Goal: Task Accomplishment & Management: Manage account settings

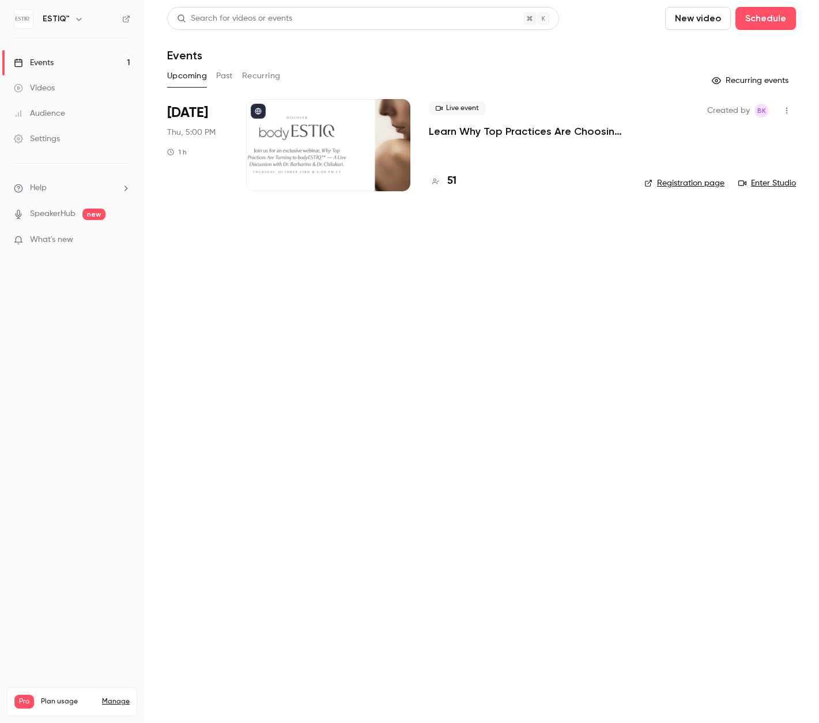
click at [47, 81] on link "Videos" at bounding box center [72, 87] width 144 height 25
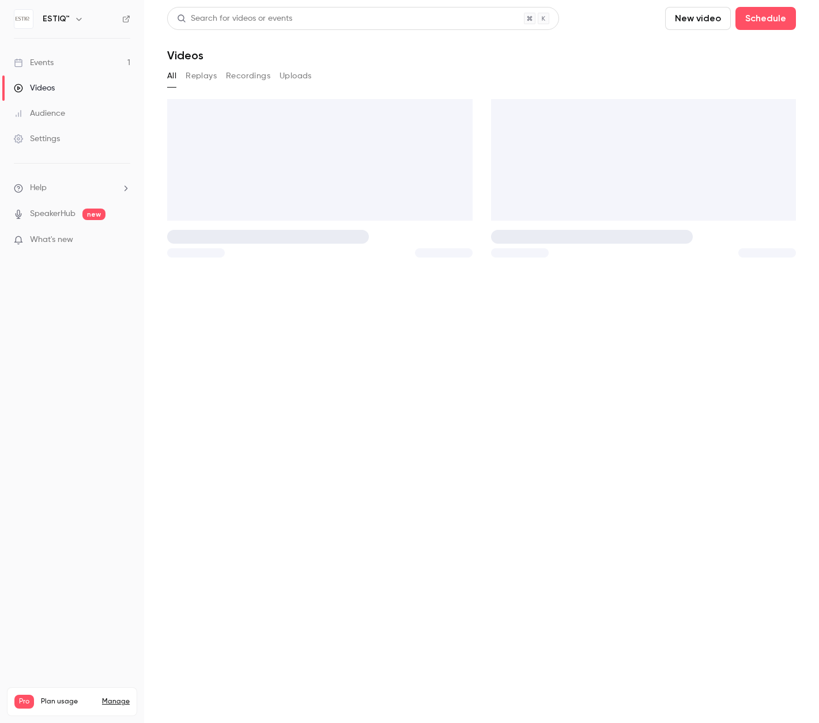
click at [46, 56] on link "Events 1" at bounding box center [72, 62] width 144 height 25
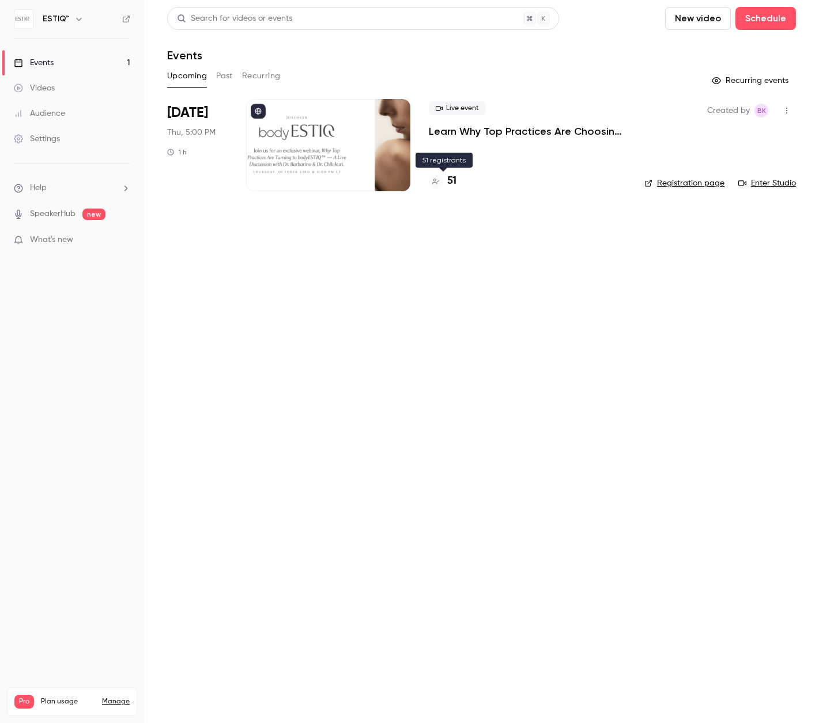
click at [447, 184] on h4 "51" at bounding box center [451, 181] width 9 height 16
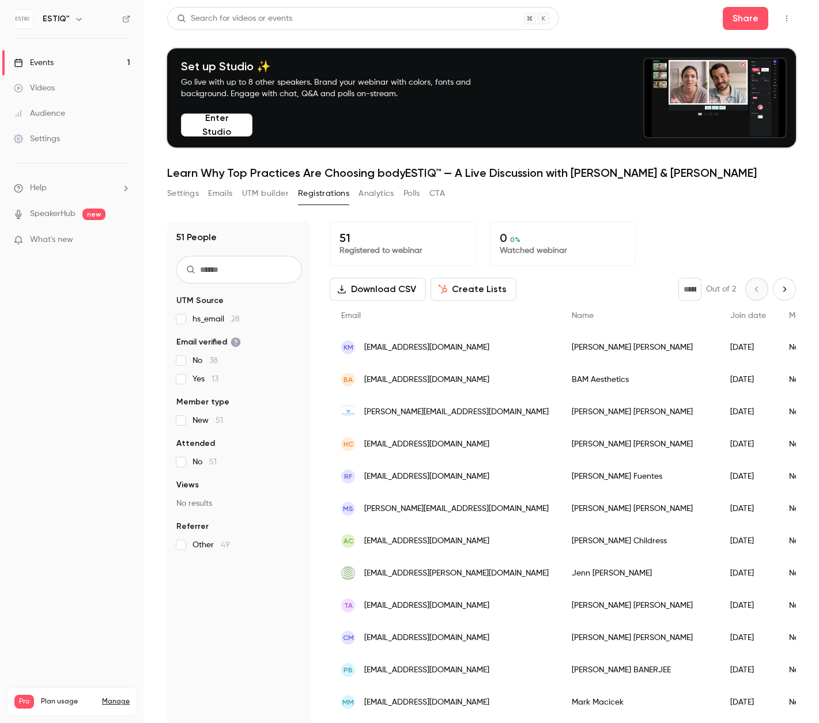
click at [45, 64] on div "Events" at bounding box center [34, 63] width 40 height 12
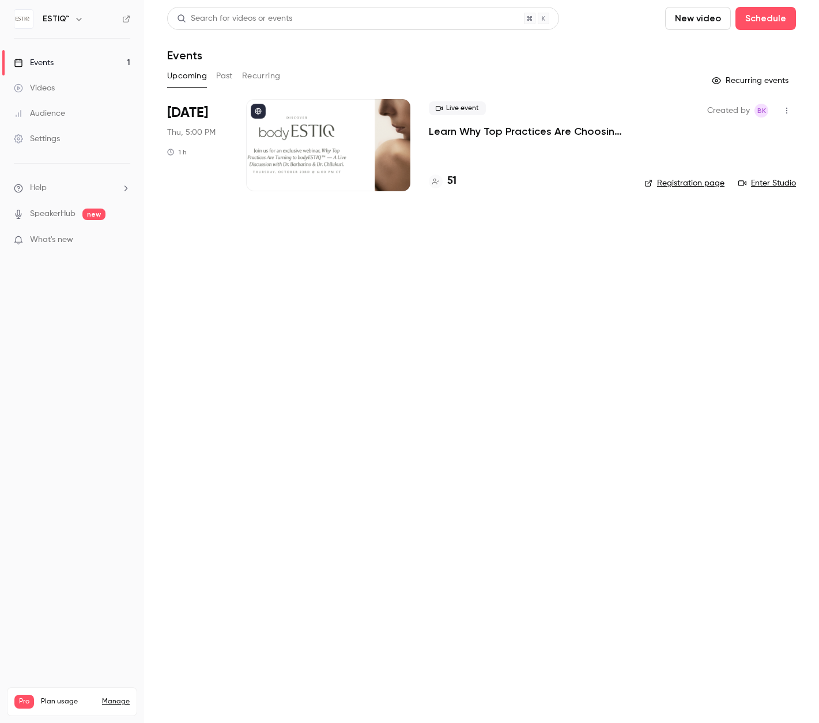
click at [313, 146] on div at bounding box center [328, 145] width 164 height 92
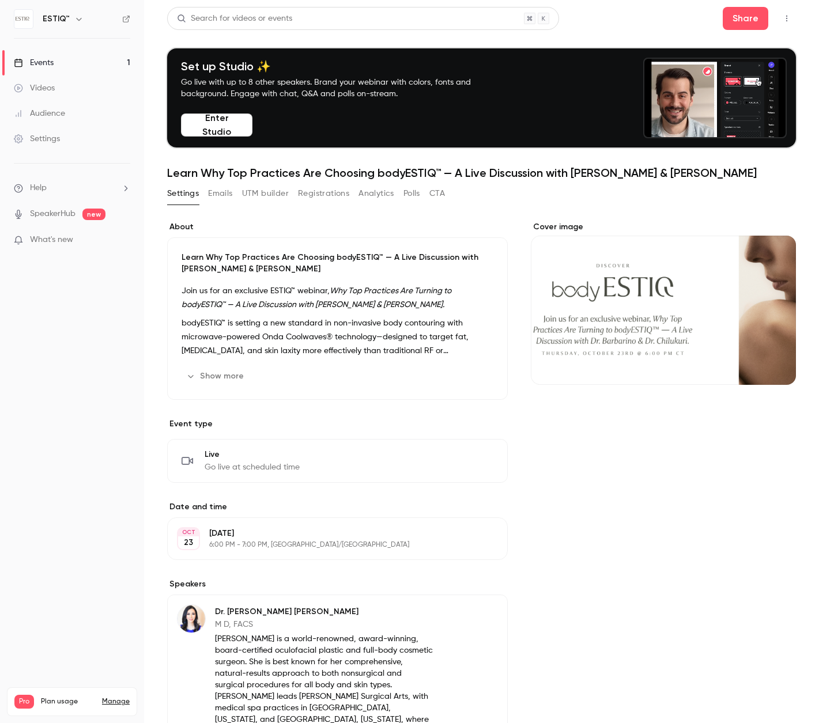
click at [40, 60] on div "Events" at bounding box center [34, 63] width 40 height 12
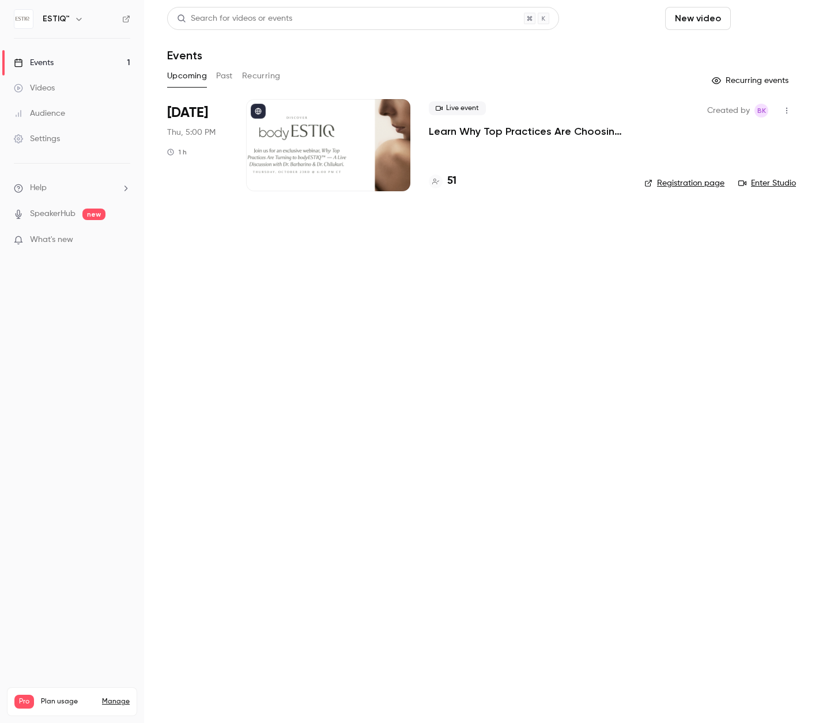
click at [760, 14] on button "Schedule" at bounding box center [765, 18] width 60 height 23
click at [620, 61] on div at bounding box center [409, 361] width 819 height 723
click at [45, 135] on div "Settings" at bounding box center [37, 139] width 46 height 12
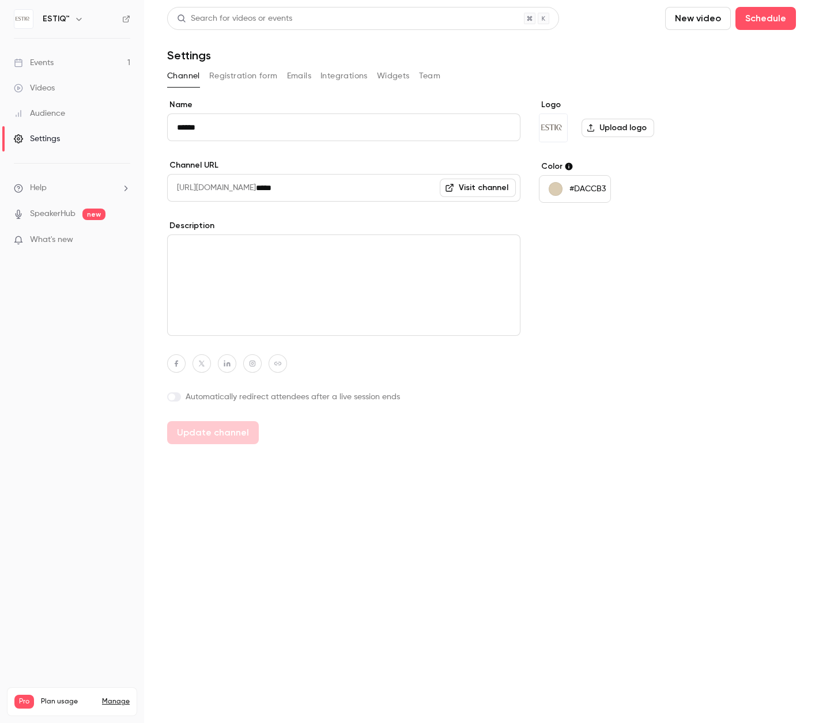
click at [426, 78] on button "Team" at bounding box center [430, 76] width 22 height 18
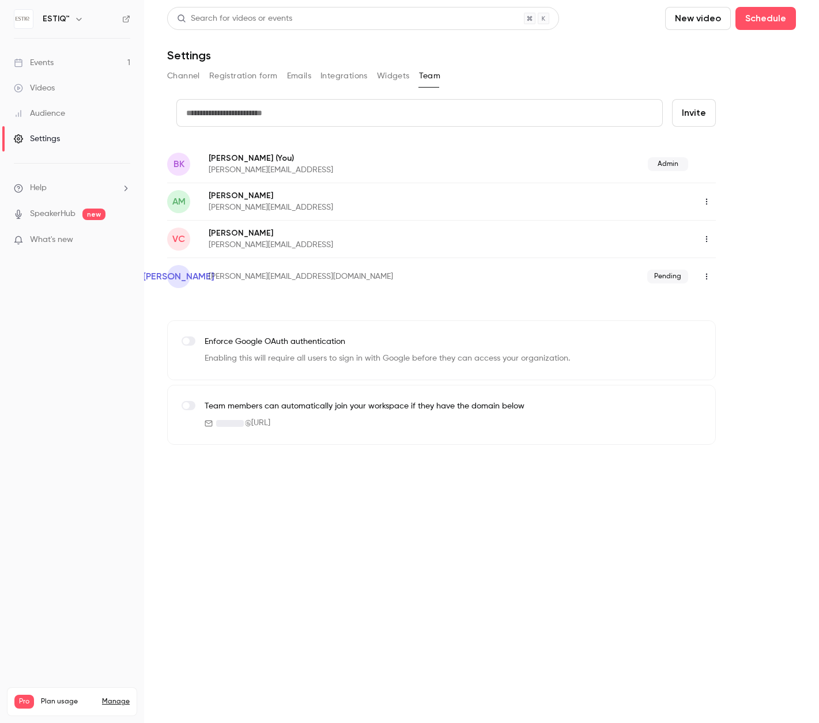
click at [689, 117] on button "Invite" at bounding box center [694, 113] width 44 height 28
click at [321, 111] on input "text" at bounding box center [419, 113] width 486 height 28
type input "**********"
click at [672, 99] on button "Invite" at bounding box center [694, 113] width 44 height 28
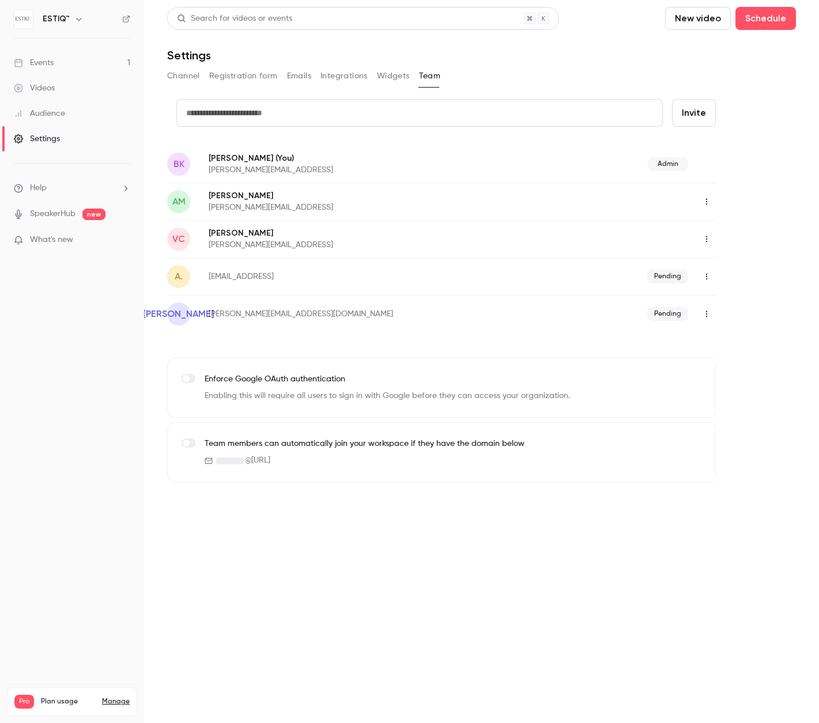
click at [702, 19] on button "New video" at bounding box center [698, 18] width 66 height 23
click at [702, 19] on div at bounding box center [409, 361] width 819 height 723
click at [767, 21] on button "Schedule" at bounding box center [765, 18] width 60 height 23
click at [766, 21] on div at bounding box center [409, 361] width 819 height 723
click at [734, 56] on div "Settings" at bounding box center [481, 55] width 628 height 14
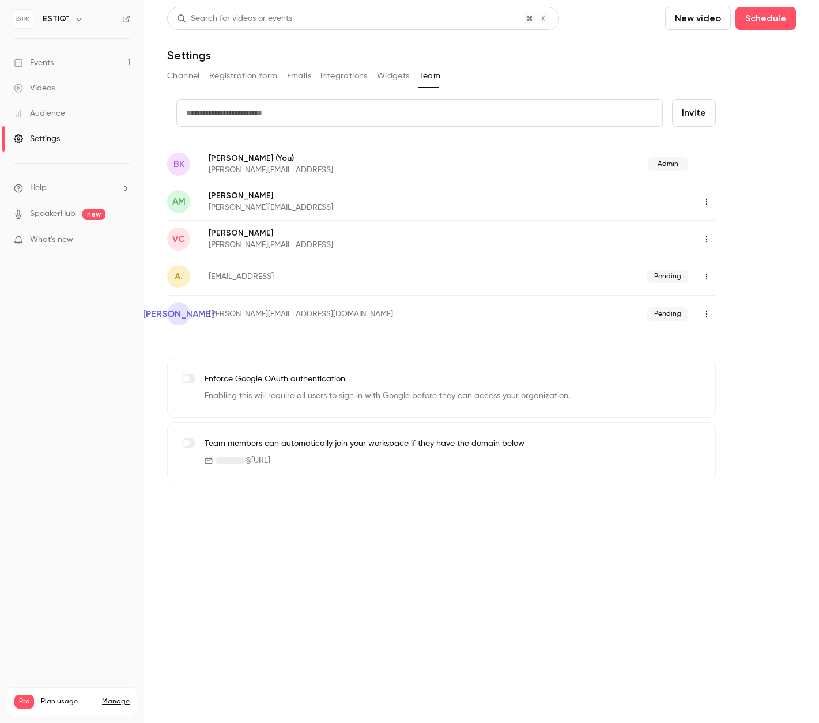
click at [39, 66] on div "Events" at bounding box center [34, 63] width 40 height 12
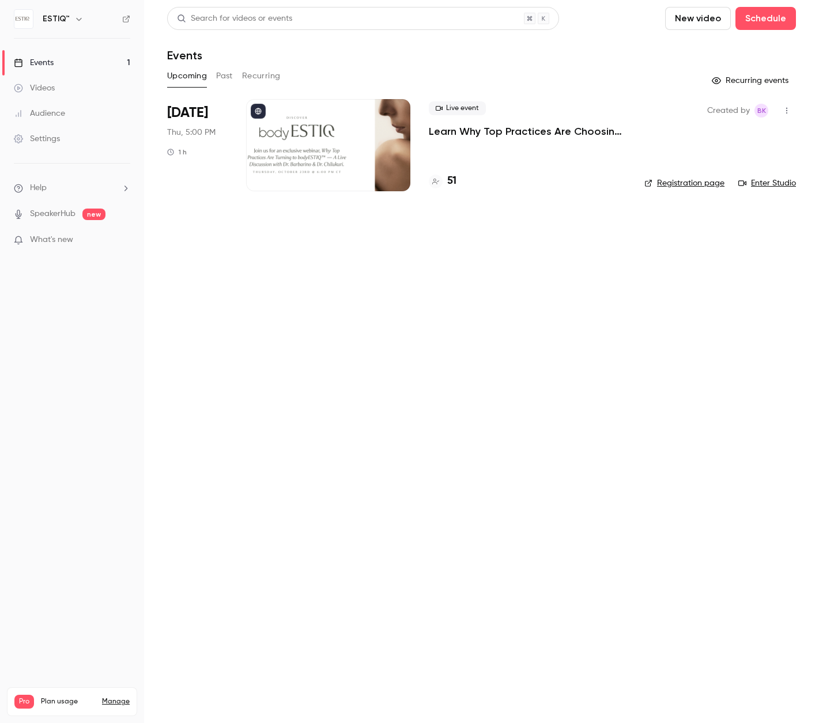
click at [757, 182] on link "Enter Studio" at bounding box center [767, 183] width 58 height 12
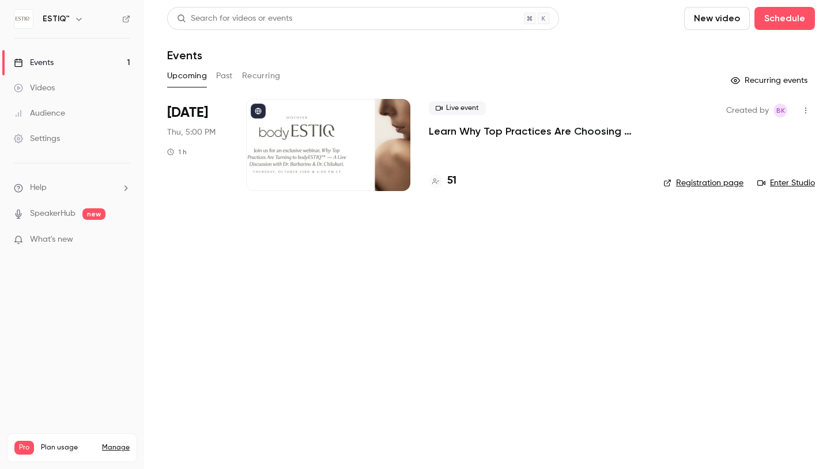
click at [80, 61] on link "Events 1" at bounding box center [72, 62] width 144 height 25
click at [767, 20] on button "Schedule" at bounding box center [784, 18] width 60 height 23
click at [747, 52] on div "One time event" at bounding box center [761, 50] width 88 height 12
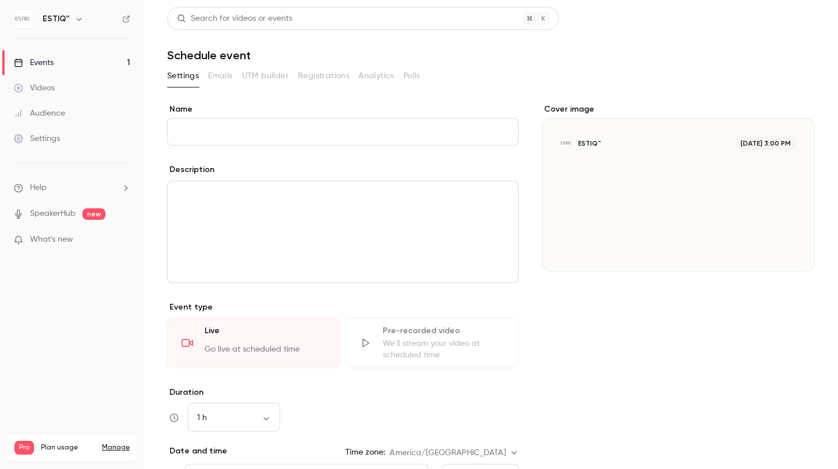
type input "*"
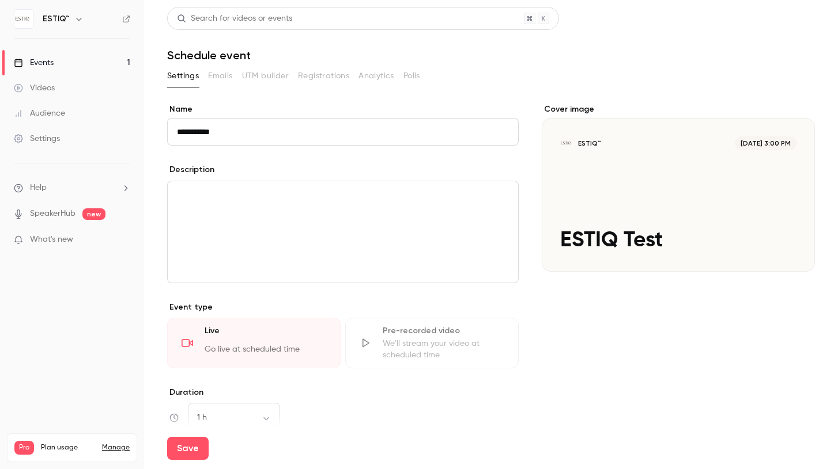
type input "**********"
click at [220, 203] on div "editor" at bounding box center [343, 231] width 350 height 101
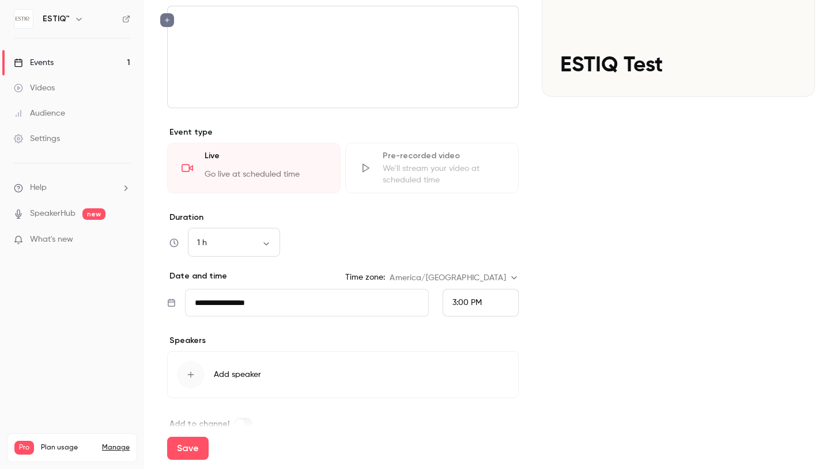
scroll to position [196, 0]
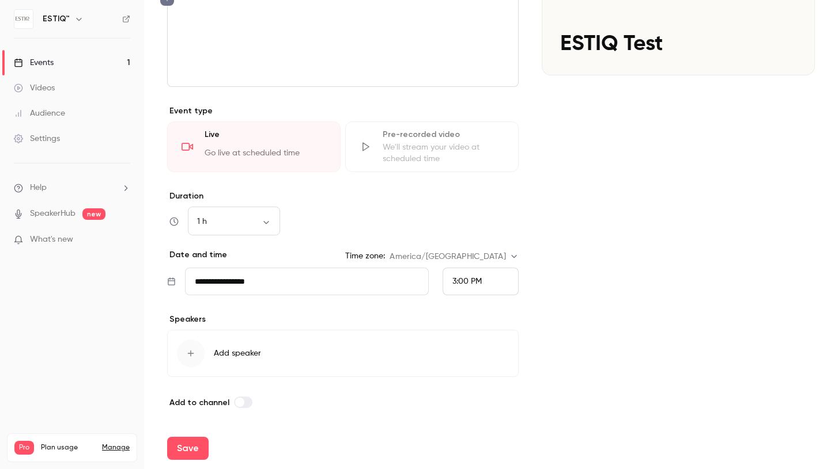
click at [249, 279] on input "**********" at bounding box center [307, 282] width 244 height 28
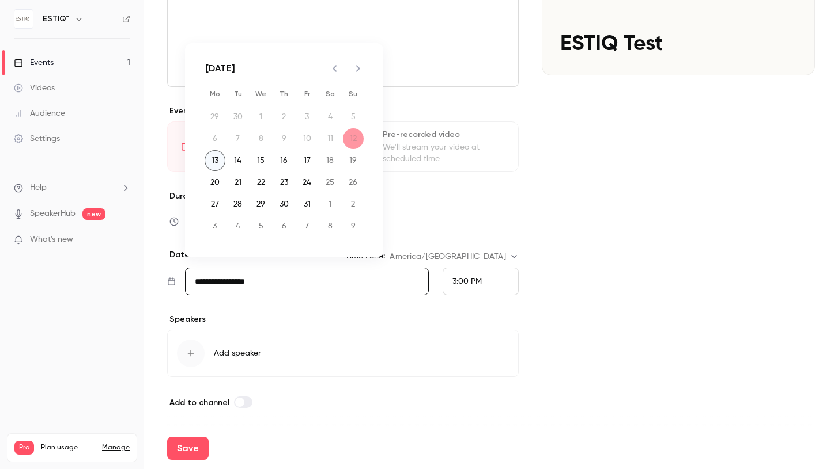
click at [214, 164] on button "13" at bounding box center [215, 160] width 21 height 21
type input "**********"
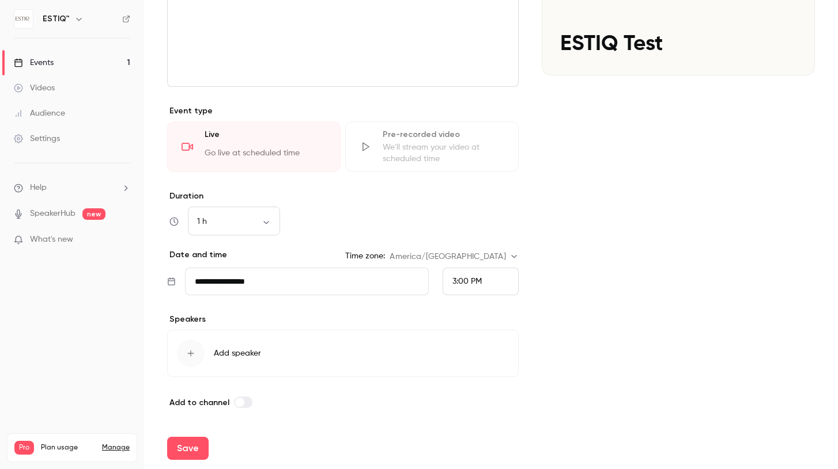
click at [456, 281] on span "3:00 PM" at bounding box center [466, 282] width 29 height 8
click at [463, 157] on span "6:30 PM" at bounding box center [466, 157] width 29 height 8
click at [195, 443] on button "Save" at bounding box center [187, 448] width 41 height 23
type input "**********"
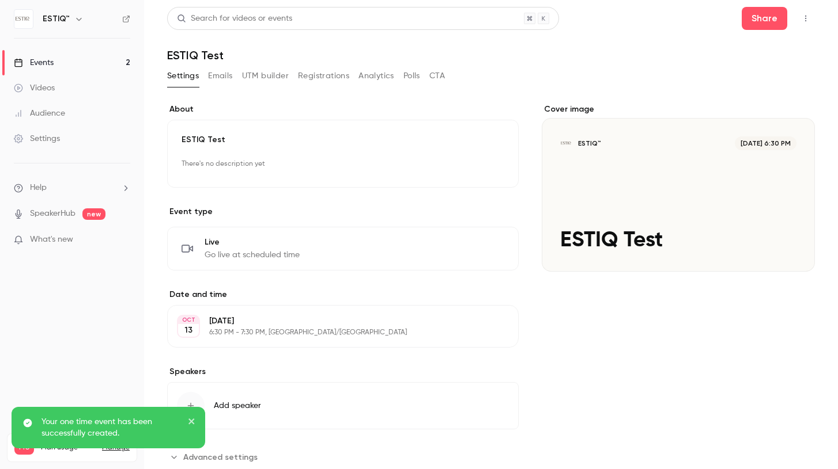
scroll to position [1, 0]
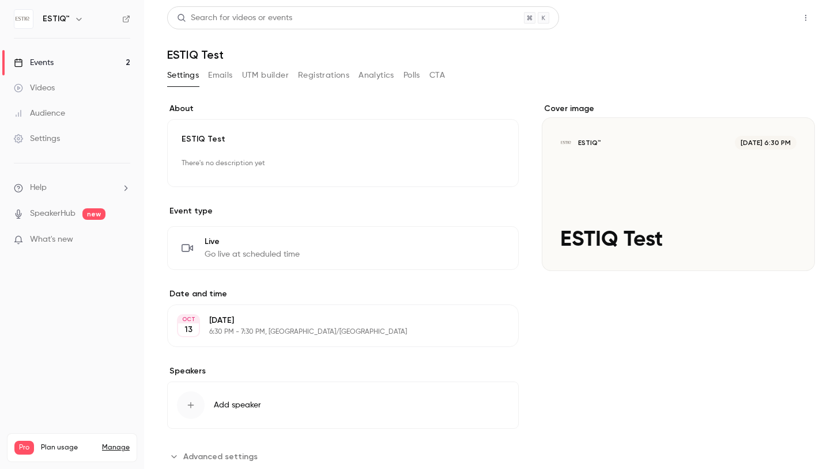
click at [770, 18] on button "Share" at bounding box center [764, 17] width 46 height 23
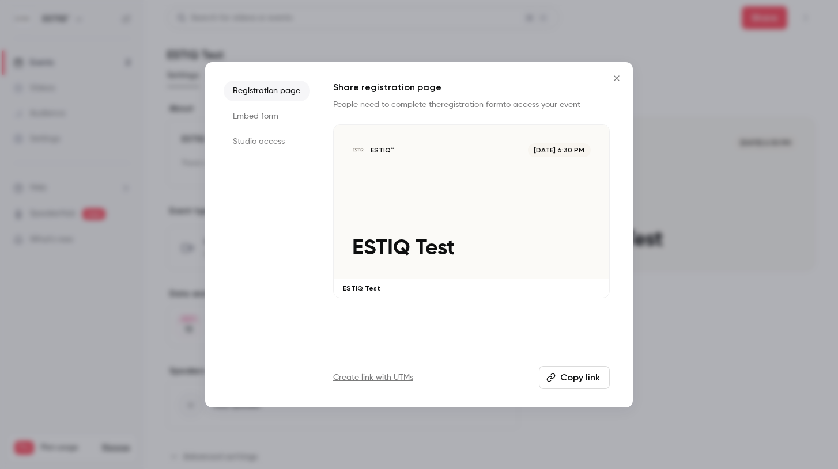
click at [567, 377] on button "Copy link" at bounding box center [574, 377] width 71 height 23
click at [127, 290] on div at bounding box center [419, 234] width 838 height 469
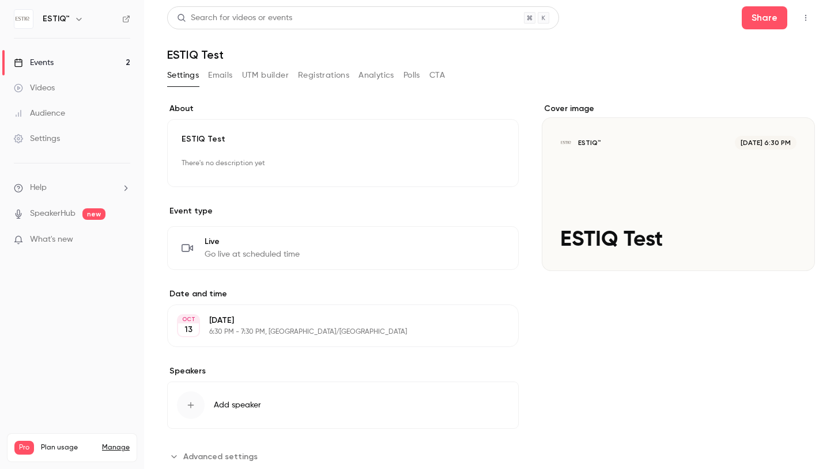
click at [495, 212] on p "Event type" at bounding box center [342, 212] width 351 height 12
click at [67, 72] on link "Events 2" at bounding box center [72, 62] width 144 height 25
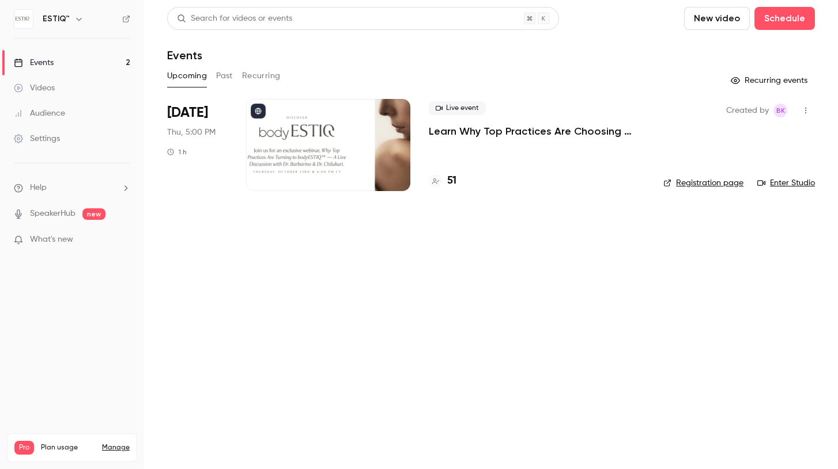
click at [67, 72] on link "Events 2" at bounding box center [72, 62] width 144 height 25
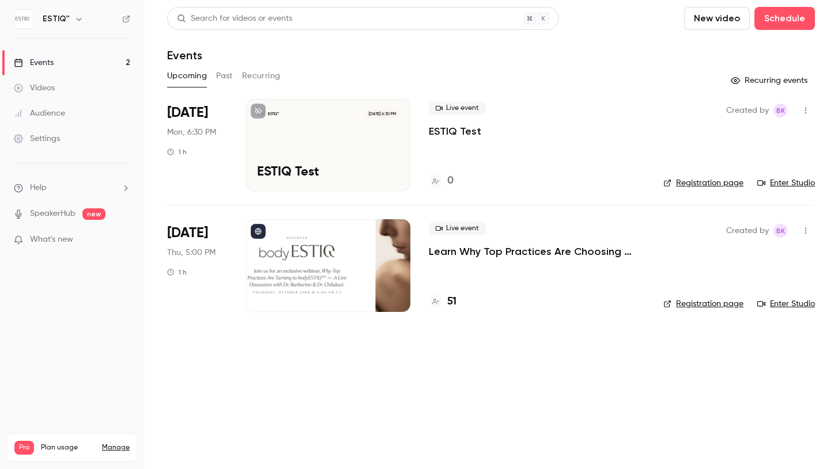
click at [309, 137] on div "ESTIQ™ [DATE] 6:30 PM ESTIQ Test" at bounding box center [328, 145] width 164 height 92
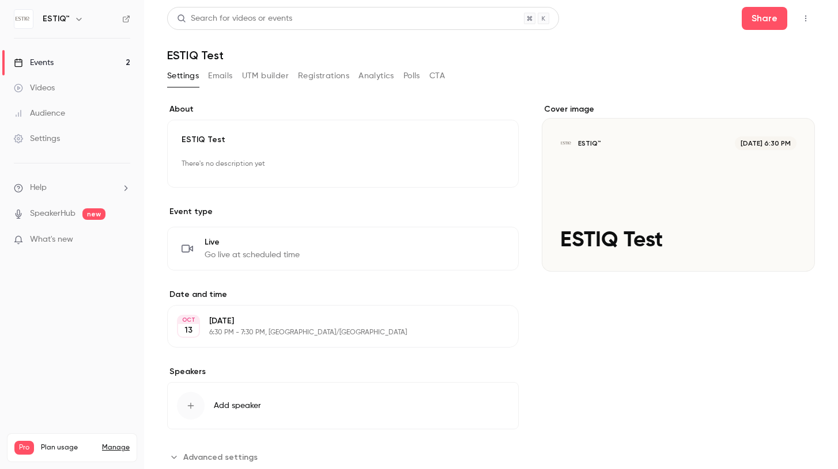
click at [803, 16] on icon "button" at bounding box center [805, 18] width 9 height 8
click at [745, 78] on div "Enter Studio" at bounding box center [761, 78] width 88 height 12
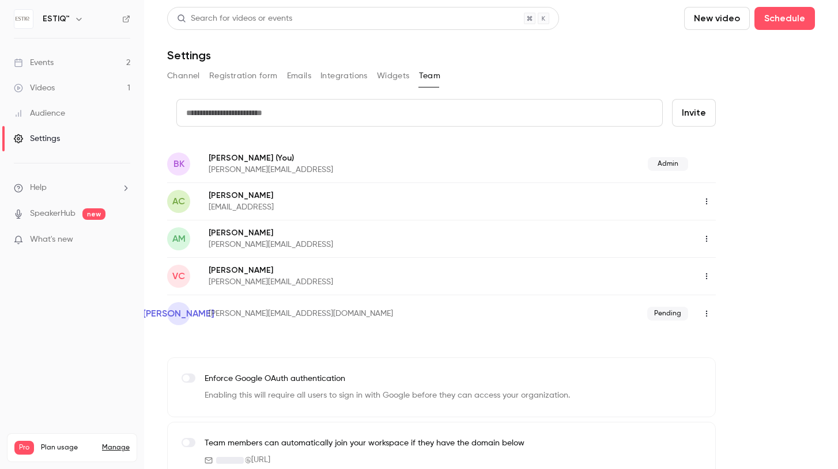
click at [48, 63] on div "Events" at bounding box center [34, 63] width 40 height 12
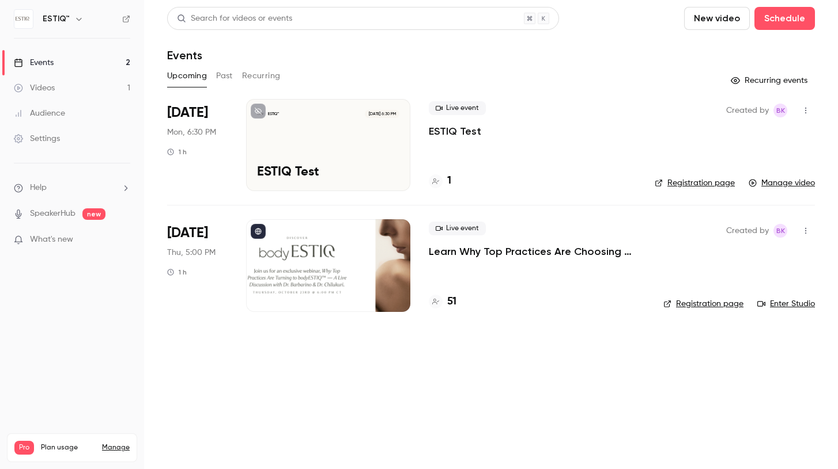
click at [221, 123] on div "[DATE] Mon, 6:30 PM 1 h" at bounding box center [197, 145] width 60 height 92
click at [402, 135] on div "ESTIQ™ [DATE] 6:30 PM ESTIQ Test" at bounding box center [328, 145] width 164 height 92
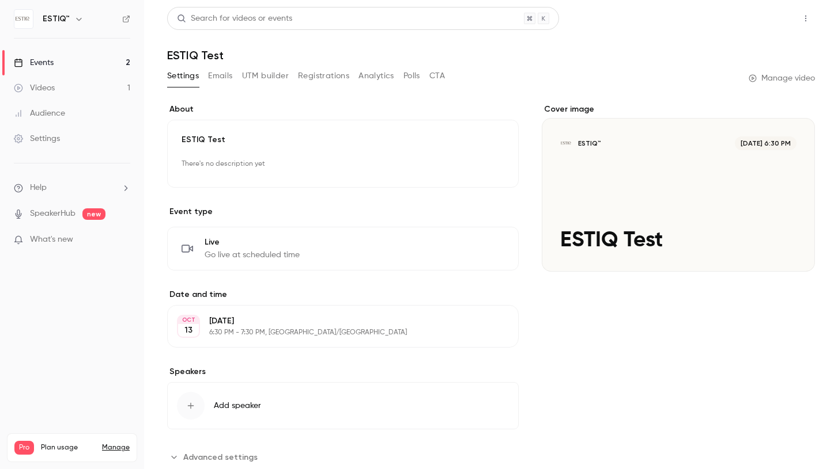
click at [756, 21] on button "Share" at bounding box center [764, 18] width 46 height 23
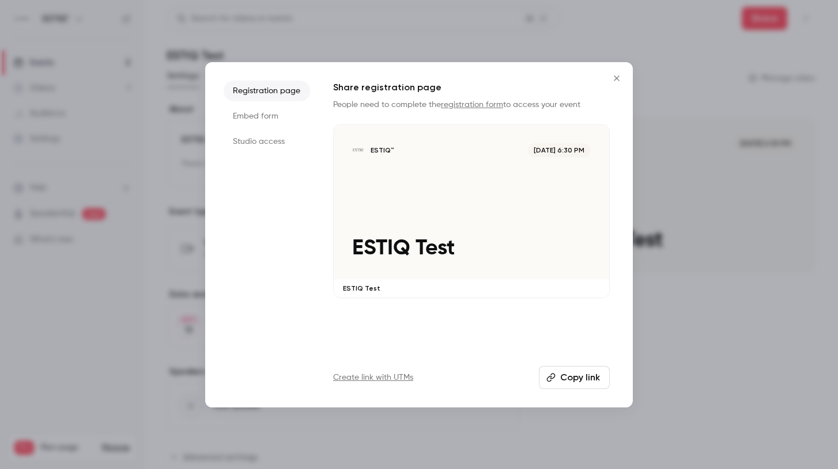
click at [632, 123] on div "Registration page Embed form Studio access Share registration page People need …" at bounding box center [418, 235] width 427 height 346
click at [617, 82] on button "Close" at bounding box center [616, 78] width 23 height 23
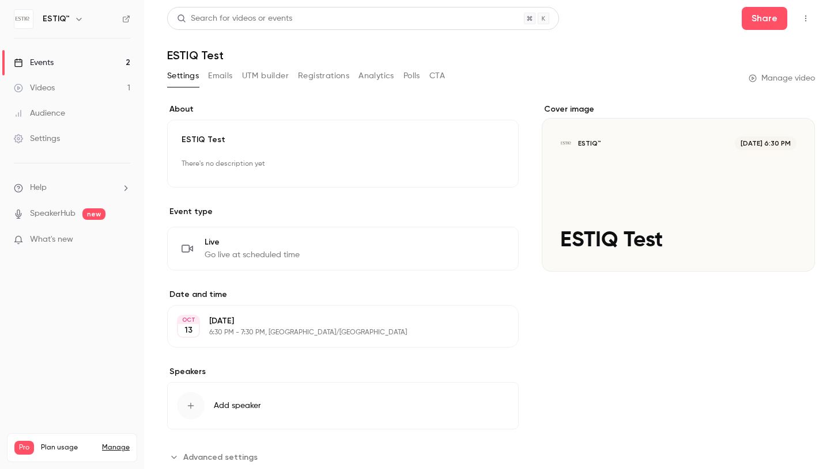
click at [805, 23] on button "button" at bounding box center [805, 18] width 18 height 18
click at [475, 234] on div at bounding box center [419, 234] width 838 height 469
click at [298, 156] on p "There's no description yet" at bounding box center [342, 164] width 323 height 18
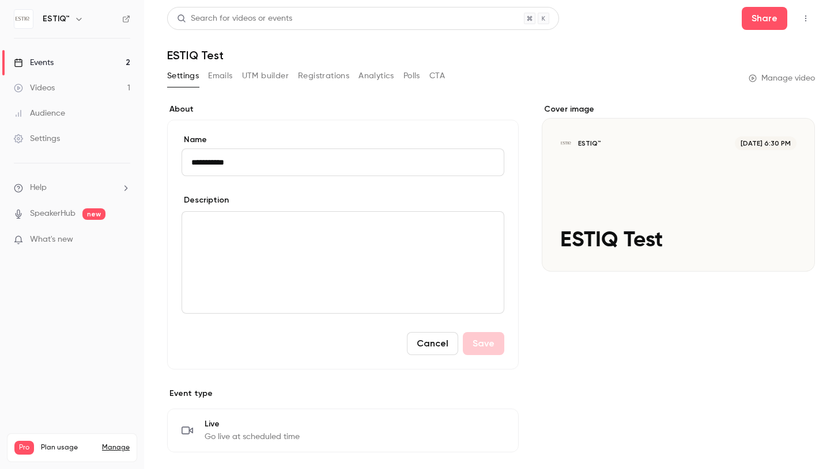
click at [290, 138] on label "Name" at bounding box center [342, 140] width 323 height 12
click at [290, 149] on input "**********" at bounding box center [342, 163] width 323 height 28
click at [752, 10] on button "Share" at bounding box center [764, 18] width 46 height 23
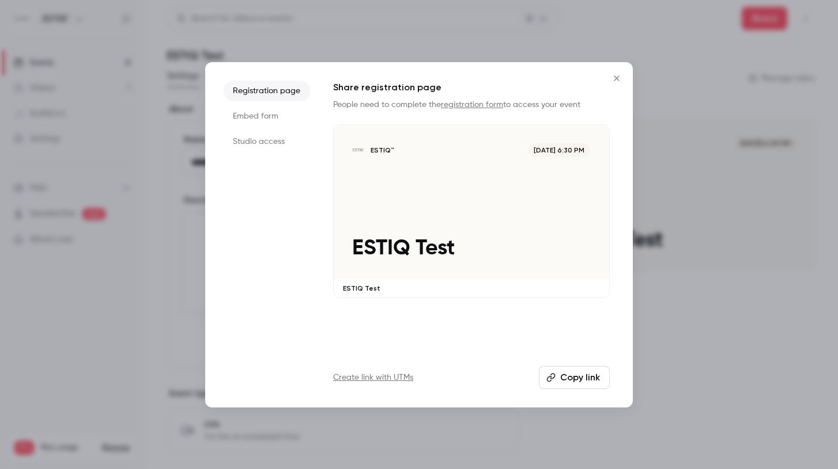
click at [275, 143] on li "Studio access" at bounding box center [267, 141] width 86 height 21
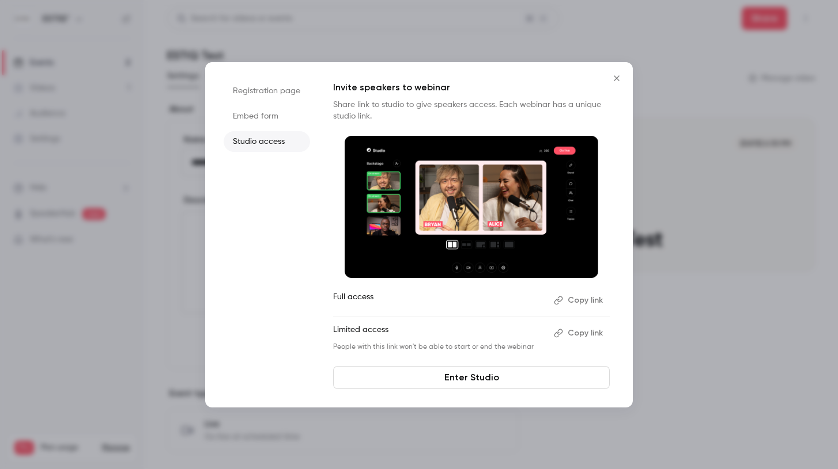
click at [465, 374] on link "Enter Studio" at bounding box center [471, 377] width 277 height 23
click at [611, 81] on icon "Close" at bounding box center [616, 78] width 14 height 9
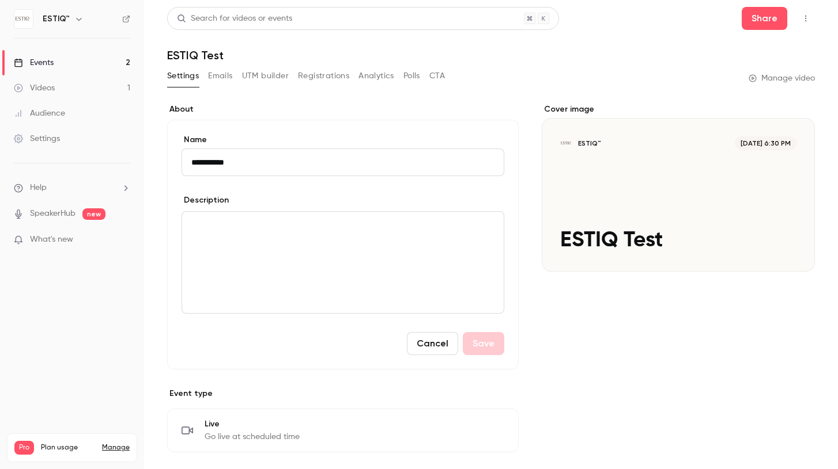
click at [805, 19] on icon "button" at bounding box center [805, 18] width 9 height 8
click at [805, 19] on div at bounding box center [419, 234] width 838 height 469
click at [406, 69] on button "Polls" at bounding box center [411, 76] width 17 height 18
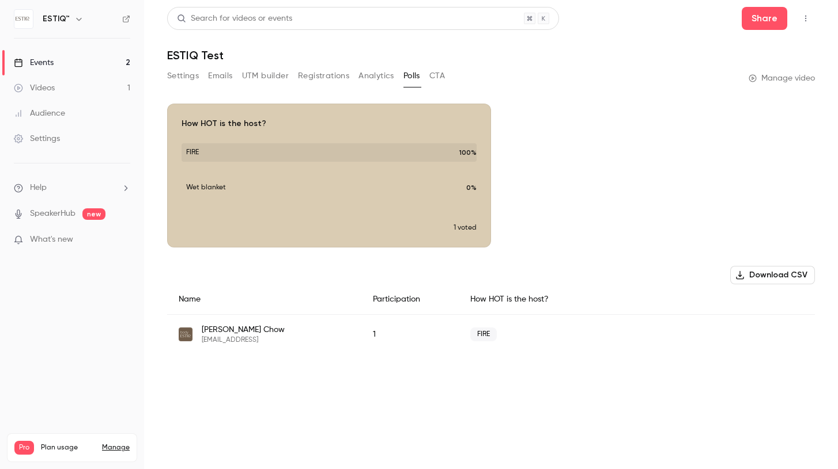
click at [50, 63] on div "Events" at bounding box center [34, 63] width 40 height 12
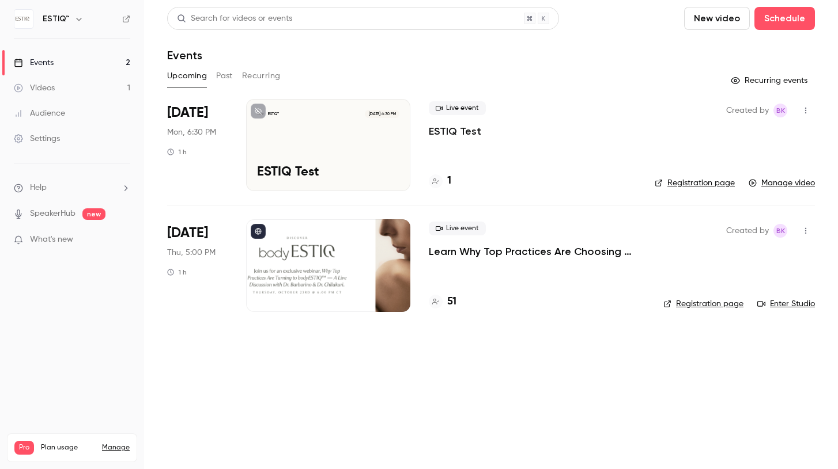
click at [296, 119] on div "ESTIQ™ [DATE] 6:30 PM ESTIQ Test" at bounding box center [328, 145] width 164 height 92
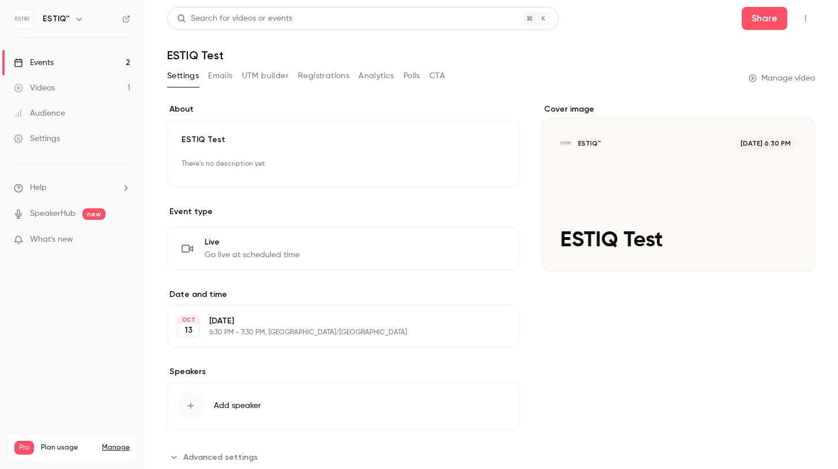
click at [48, 62] on div "Events" at bounding box center [34, 63] width 40 height 12
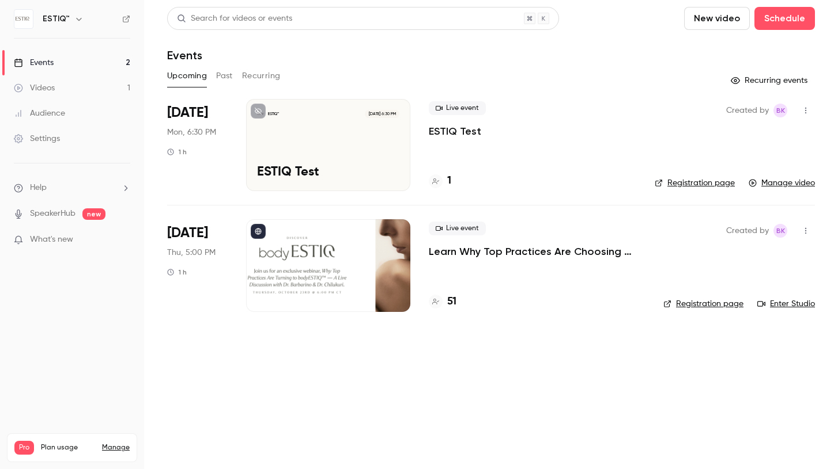
click at [50, 64] on div "Events" at bounding box center [34, 63] width 40 height 12
click at [327, 89] on div "Upcoming Past Recurring" at bounding box center [490, 78] width 647 height 23
click at [331, 126] on div "ESTIQ™ [DATE] 6:30 PM ESTIQ Test" at bounding box center [328, 145] width 164 height 92
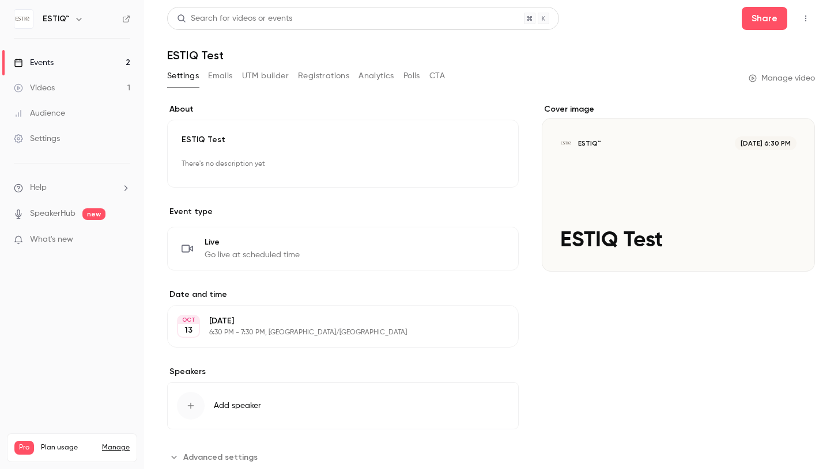
click at [805, 17] on icon "button" at bounding box center [805, 18] width 9 height 8
click at [805, 17] on div at bounding box center [419, 234] width 838 height 469
click at [771, 17] on button "Share" at bounding box center [764, 18] width 46 height 23
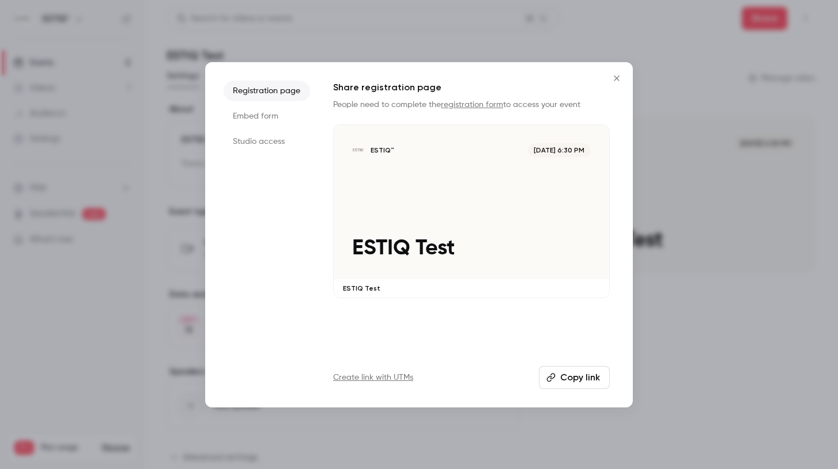
click at [661, 56] on div at bounding box center [419, 234] width 838 height 469
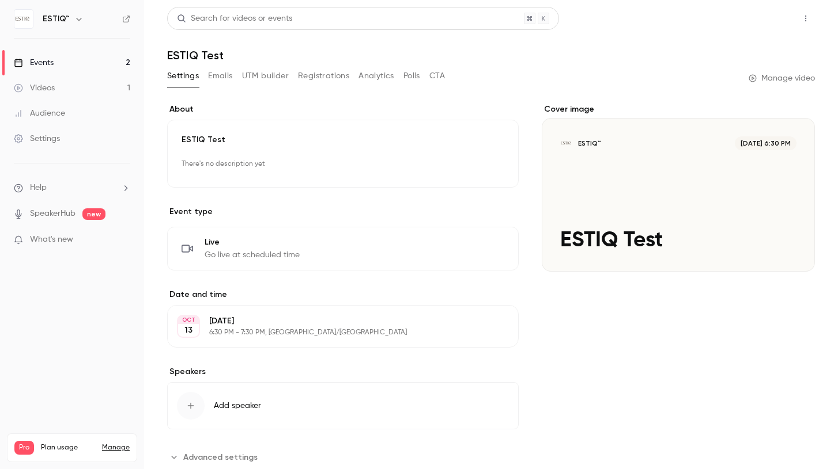
click at [758, 18] on button "Share" at bounding box center [764, 18] width 46 height 23
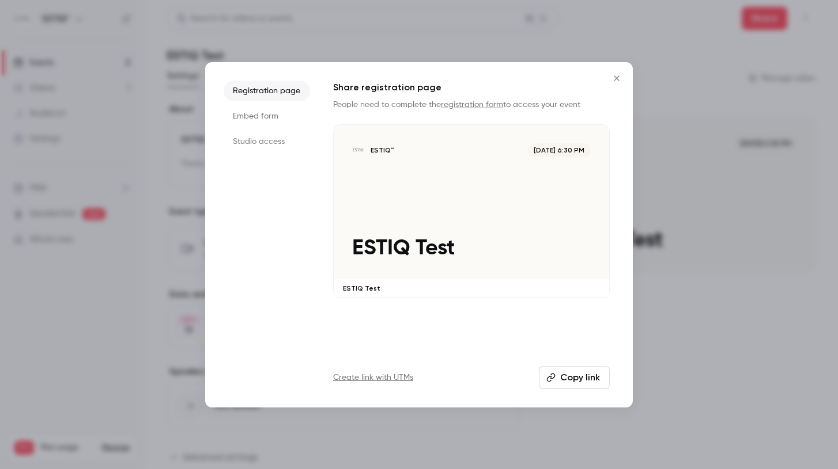
click at [616, 77] on icon "Close" at bounding box center [616, 77] width 5 height 5
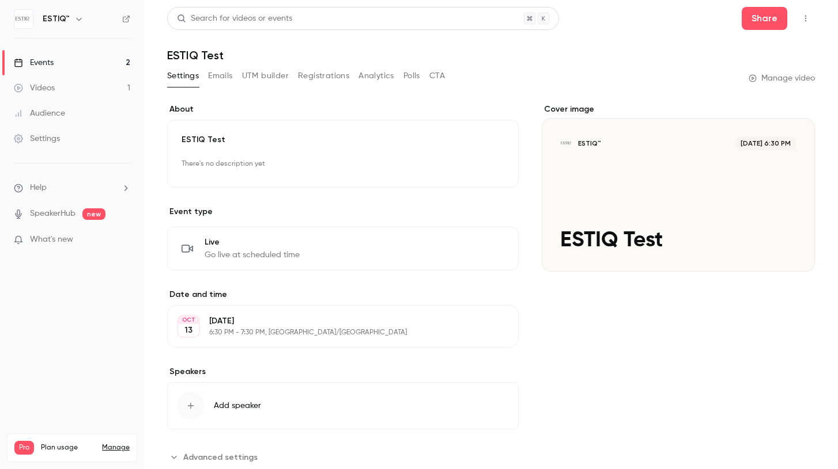
click at [638, 141] on div "Cover image" at bounding box center [677, 188] width 273 height 168
click at [0, 0] on input "ESTIQ™ [DATE] 6:30 PM ESTIQ Test" at bounding box center [0, 0] width 0 height 0
click at [42, 62] on div "Events" at bounding box center [34, 63] width 40 height 12
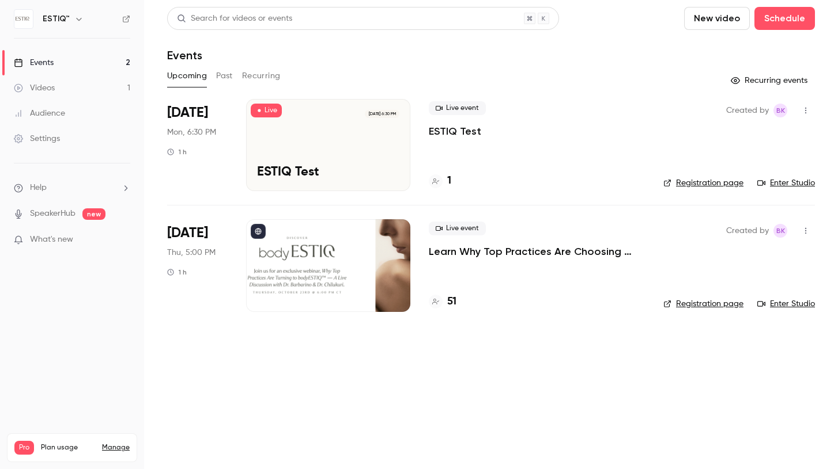
click at [339, 237] on div at bounding box center [328, 265] width 164 height 92
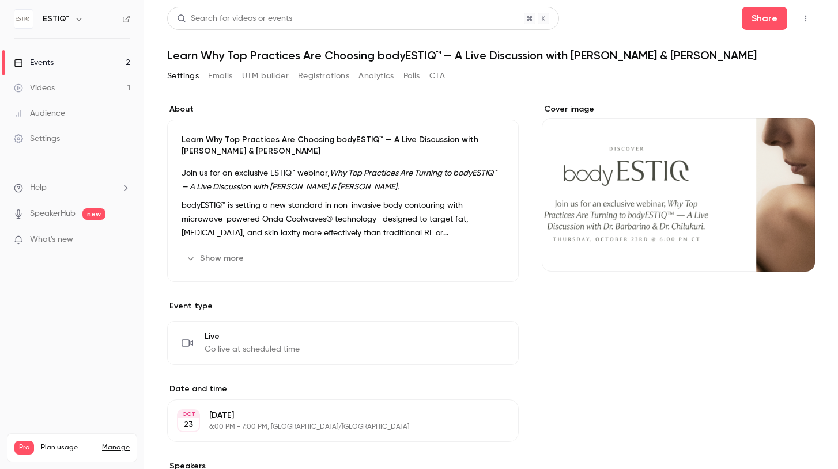
click at [806, 15] on icon "button" at bounding box center [805, 18] width 9 height 8
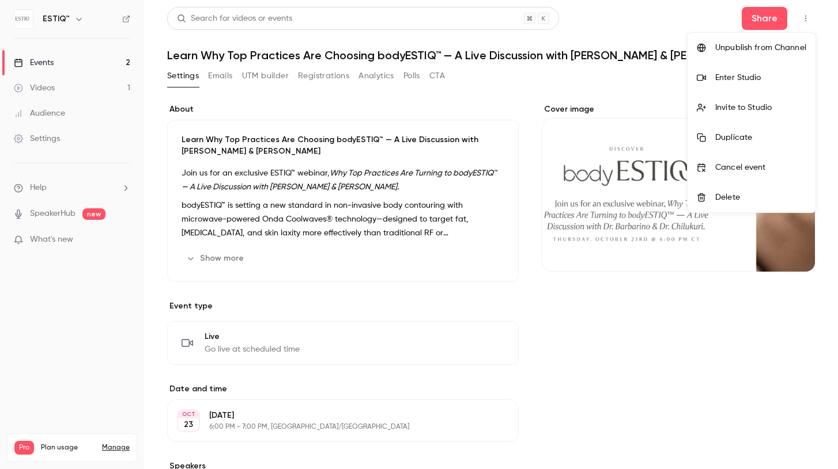
click at [755, 77] on div "Enter Studio" at bounding box center [760, 78] width 91 height 12
